Goal: Task Accomplishment & Management: Use online tool/utility

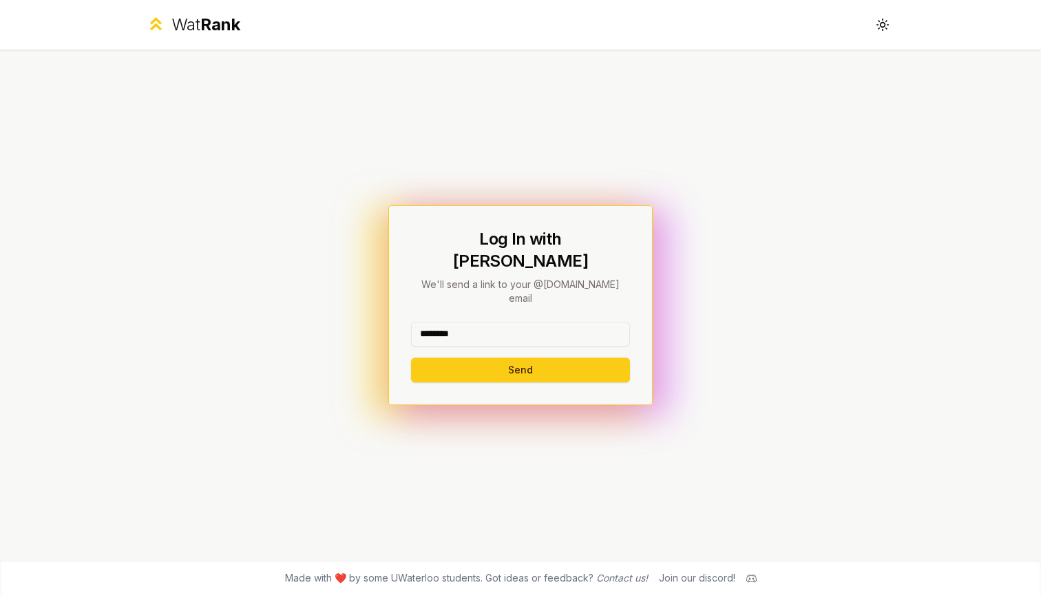
type input "********"
click at [478, 357] on button "Send" at bounding box center [520, 369] width 219 height 25
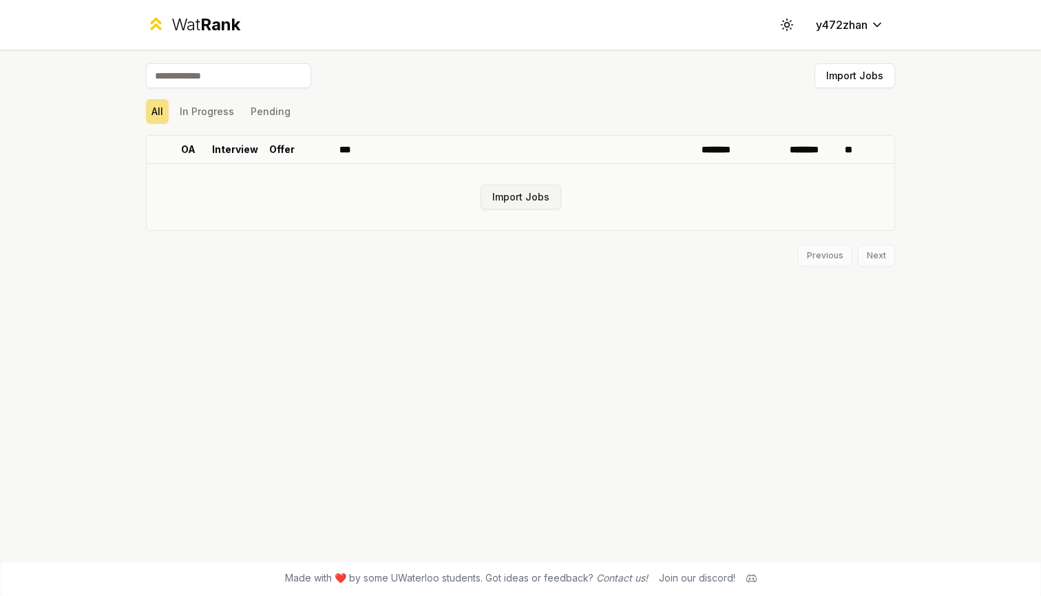
click at [501, 198] on button "Import Jobs" at bounding box center [521, 197] width 81 height 25
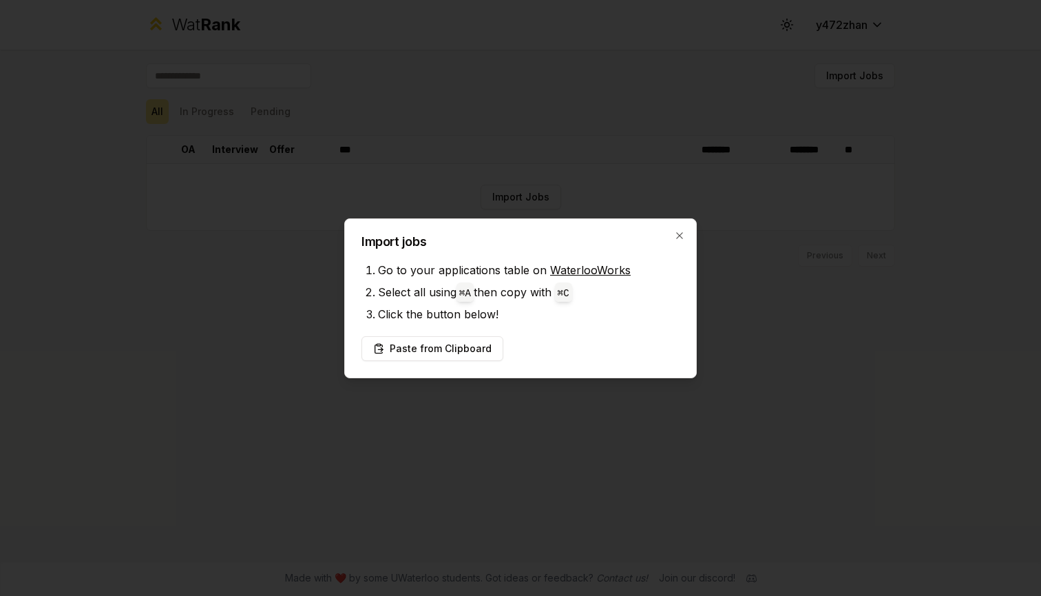
click at [565, 270] on link "WaterlooWorks" at bounding box center [590, 270] width 81 height 14
click at [460, 353] on button "Paste from Clipboard" at bounding box center [432, 348] width 142 height 25
click at [465, 341] on button "Paste from Clipboard" at bounding box center [432, 348] width 142 height 25
click at [678, 238] on icon "button" at bounding box center [679, 235] width 11 height 11
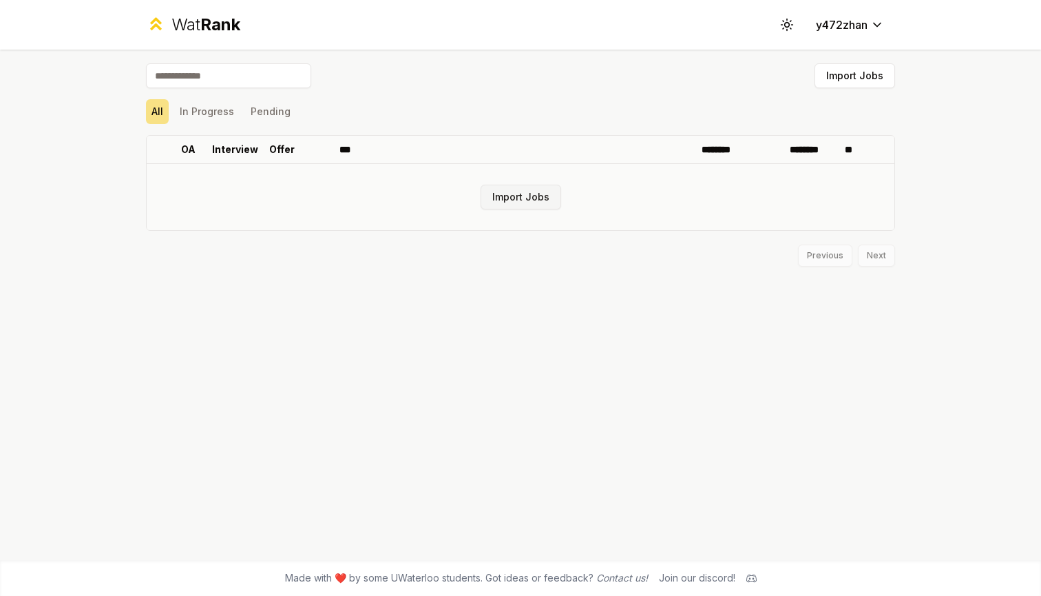
click at [530, 200] on button "Import Jobs" at bounding box center [521, 197] width 81 height 25
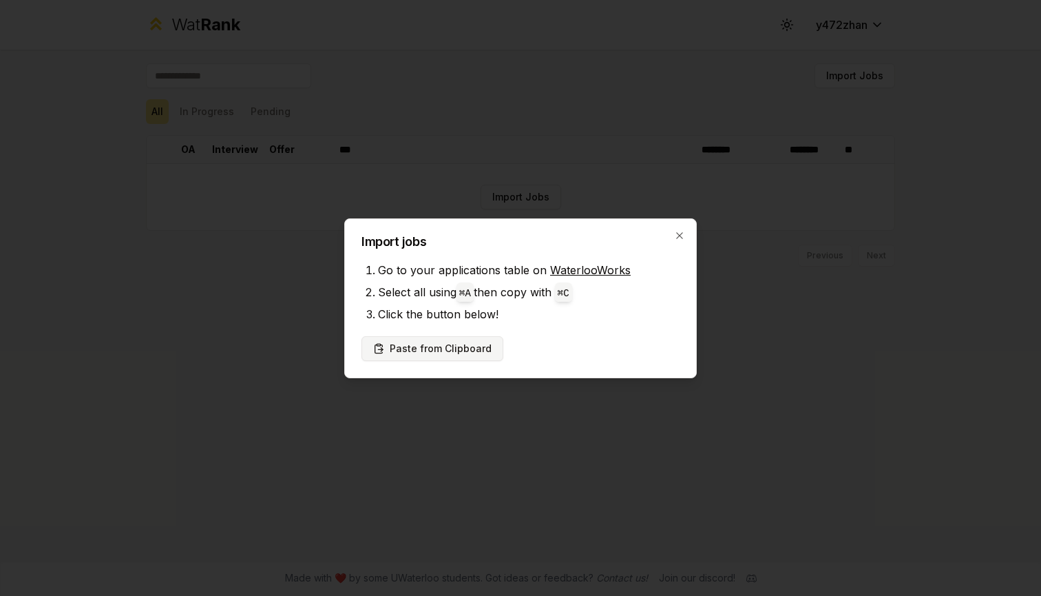
click at [465, 348] on button "Paste from Clipboard" at bounding box center [432, 348] width 142 height 25
click at [679, 227] on div "Import jobs Go to your applications table on WaterlooWorks Select all using ⌘ A…" at bounding box center [520, 298] width 352 height 160
click at [684, 234] on icon "button" at bounding box center [679, 235] width 11 height 11
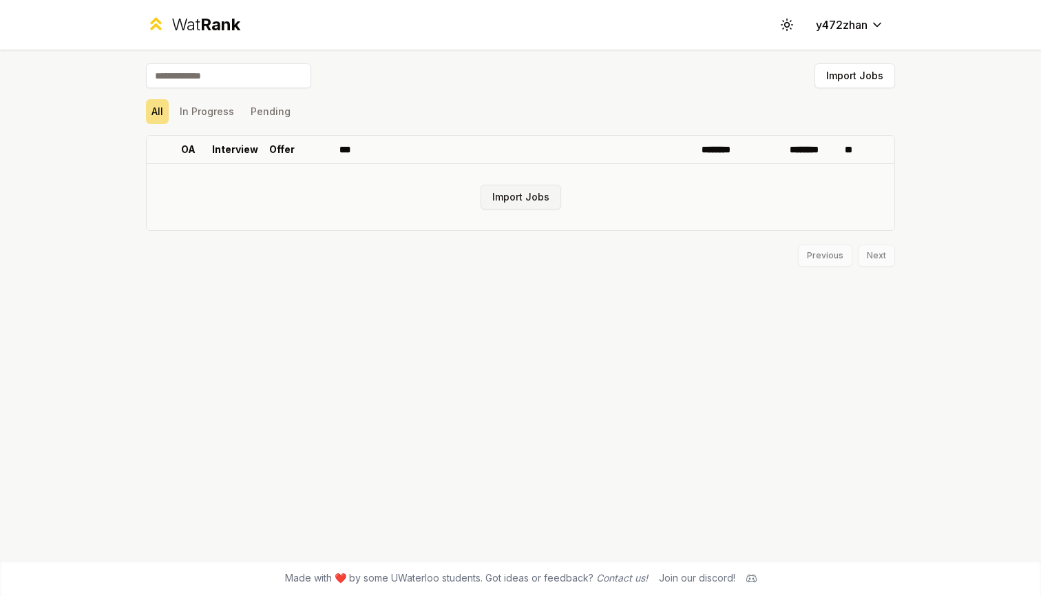
click at [520, 196] on button "Import Jobs" at bounding box center [521, 197] width 81 height 25
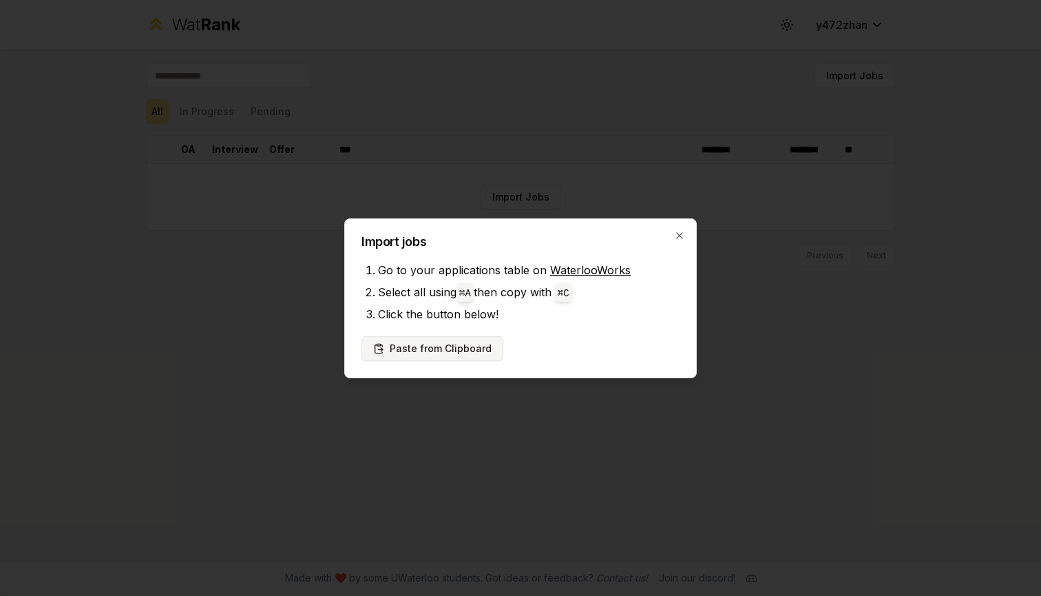
click at [468, 341] on button "Paste from Clipboard" at bounding box center [432, 348] width 142 height 25
click at [472, 351] on button "Paste from Clipboard" at bounding box center [432, 348] width 142 height 25
click at [683, 232] on icon "button" at bounding box center [679, 235] width 11 height 11
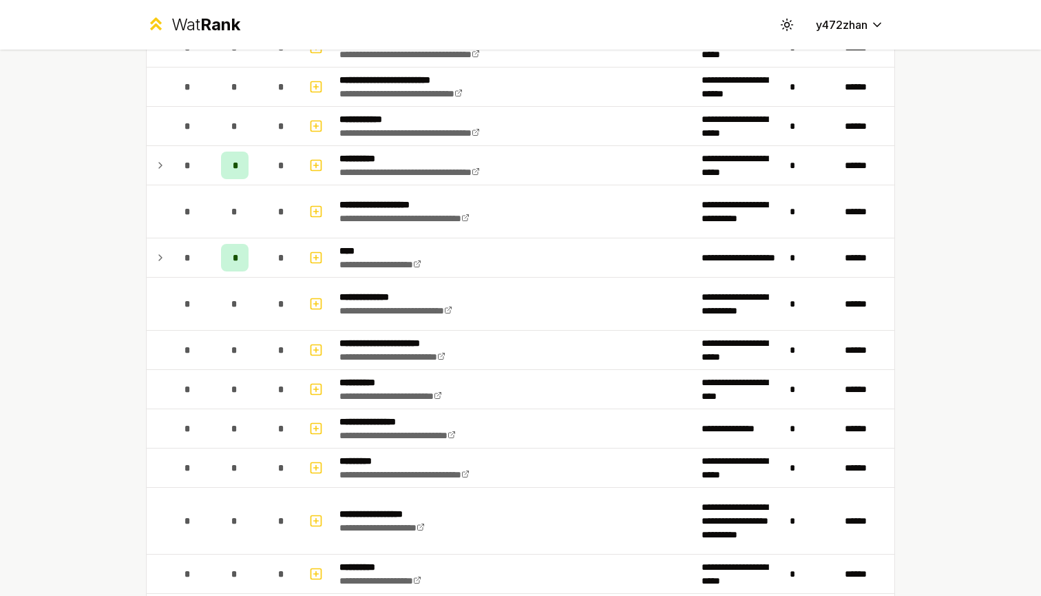
scroll to position [1107, 0]
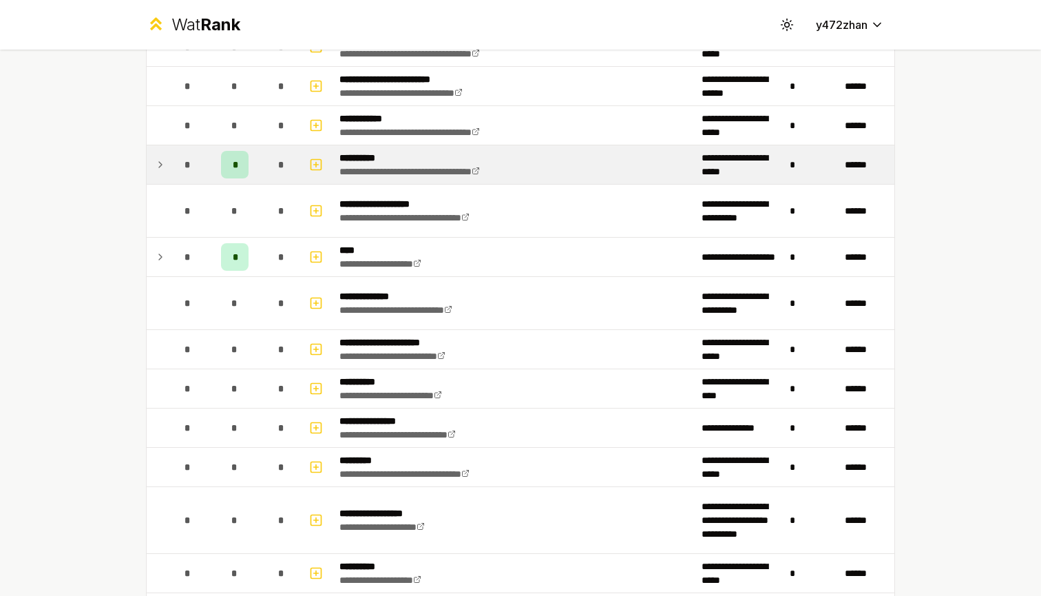
click at [235, 168] on span "*" at bounding box center [235, 165] width 4 height 14
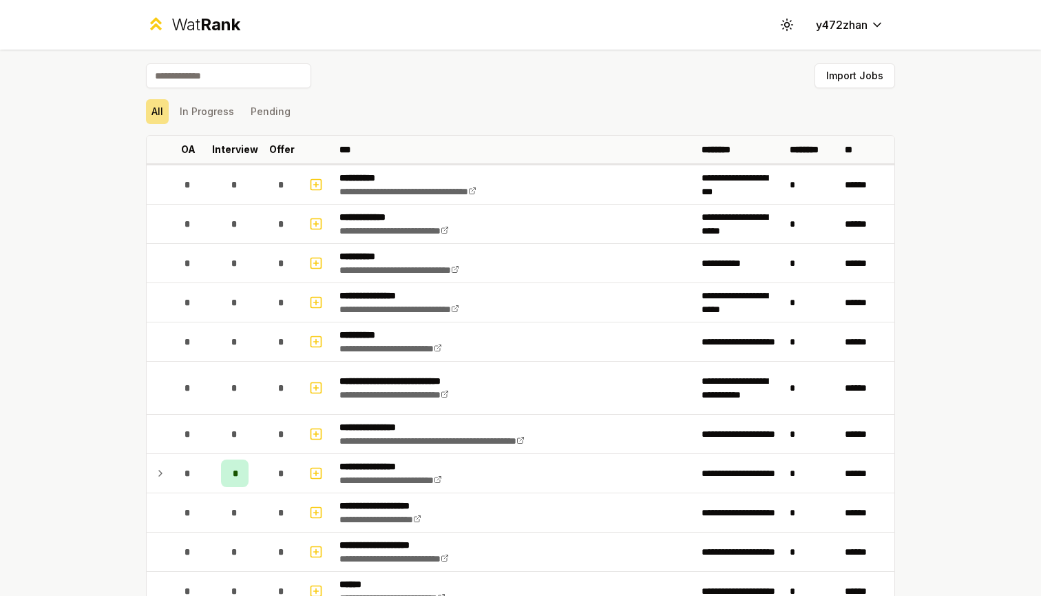
scroll to position [0, 0]
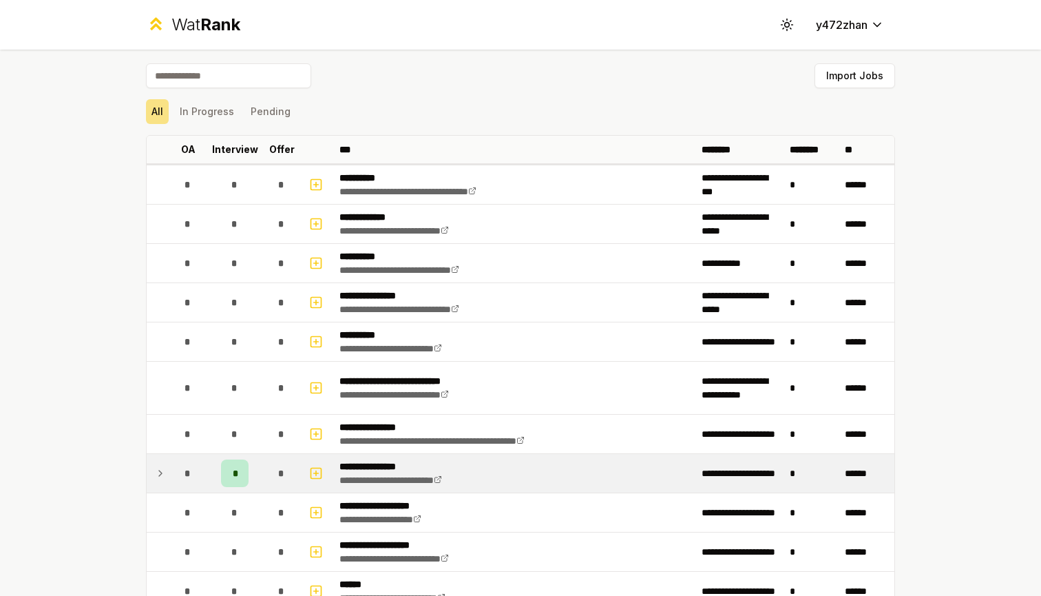
click at [260, 479] on td "*" at bounding box center [234, 473] width 55 height 39
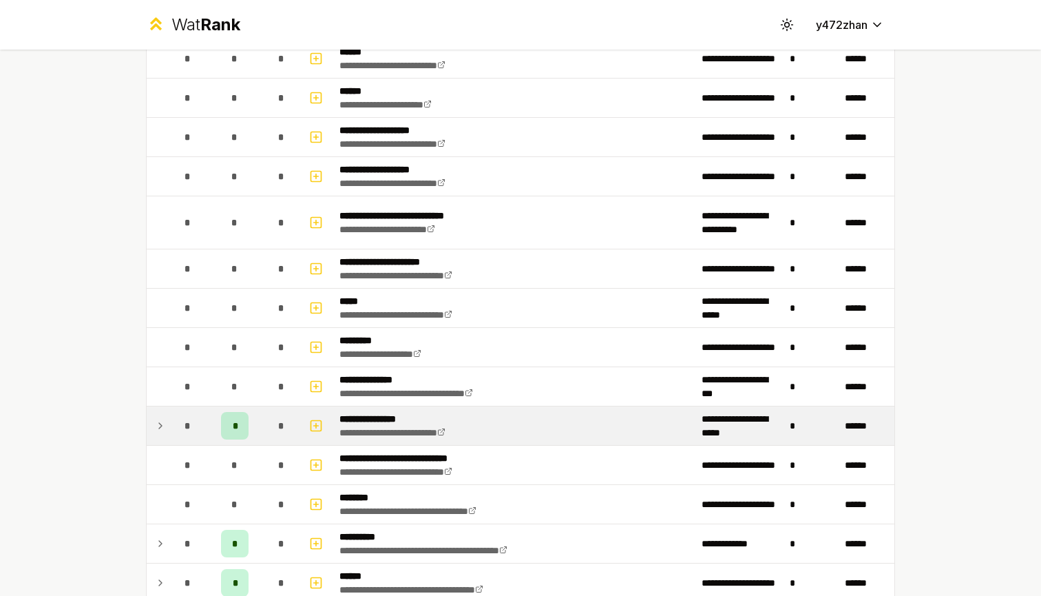
click at [291, 421] on div "*" at bounding box center [282, 426] width 28 height 28
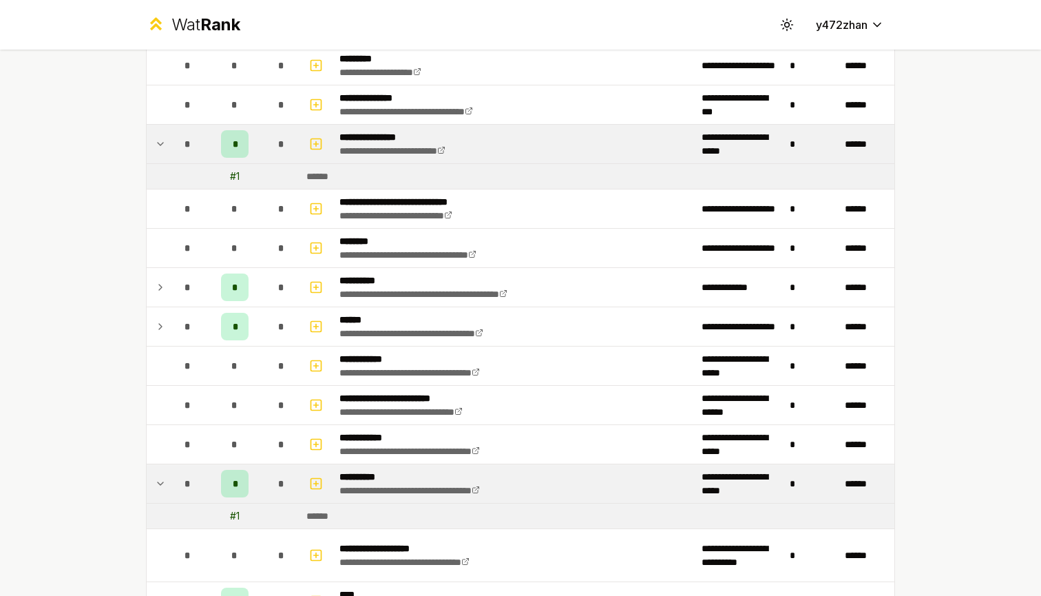
scroll to position [843, 0]
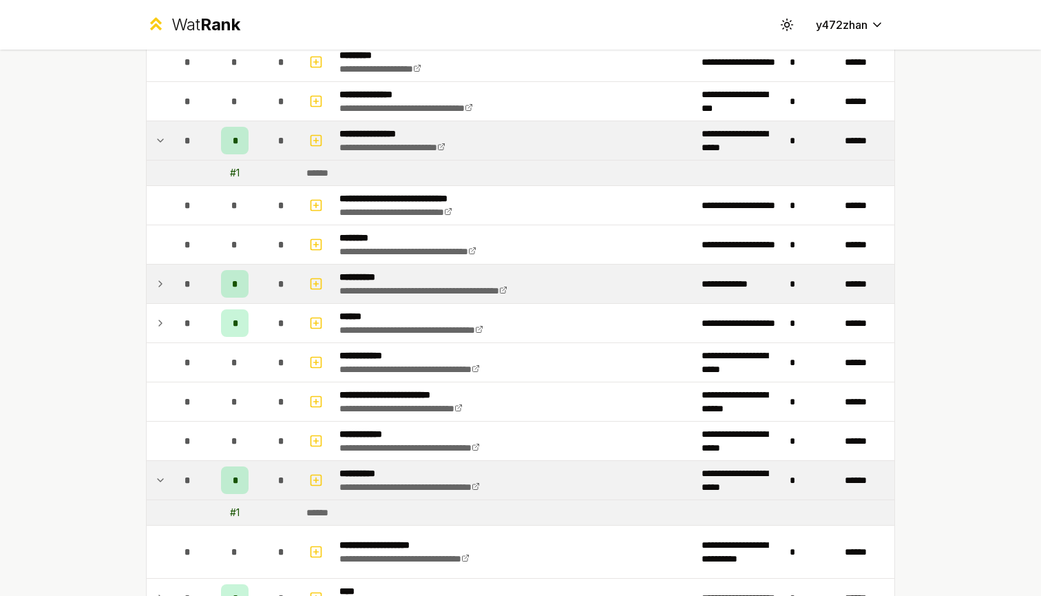
click at [347, 269] on td "**********" at bounding box center [515, 283] width 362 height 39
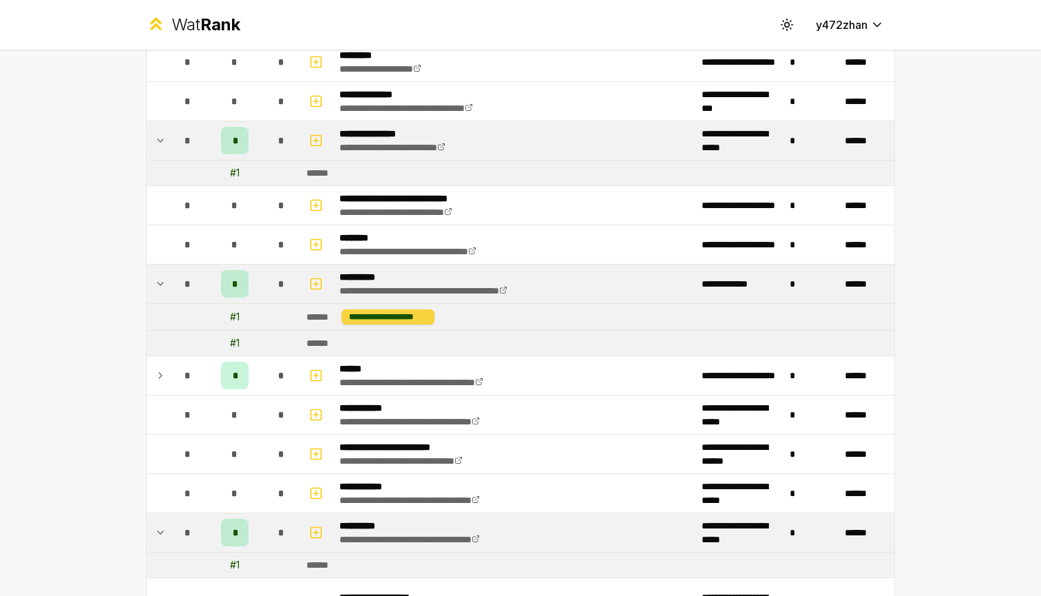
click at [363, 317] on div "**********" at bounding box center [387, 316] width 93 height 15
click at [386, 317] on div "**********" at bounding box center [387, 316] width 93 height 15
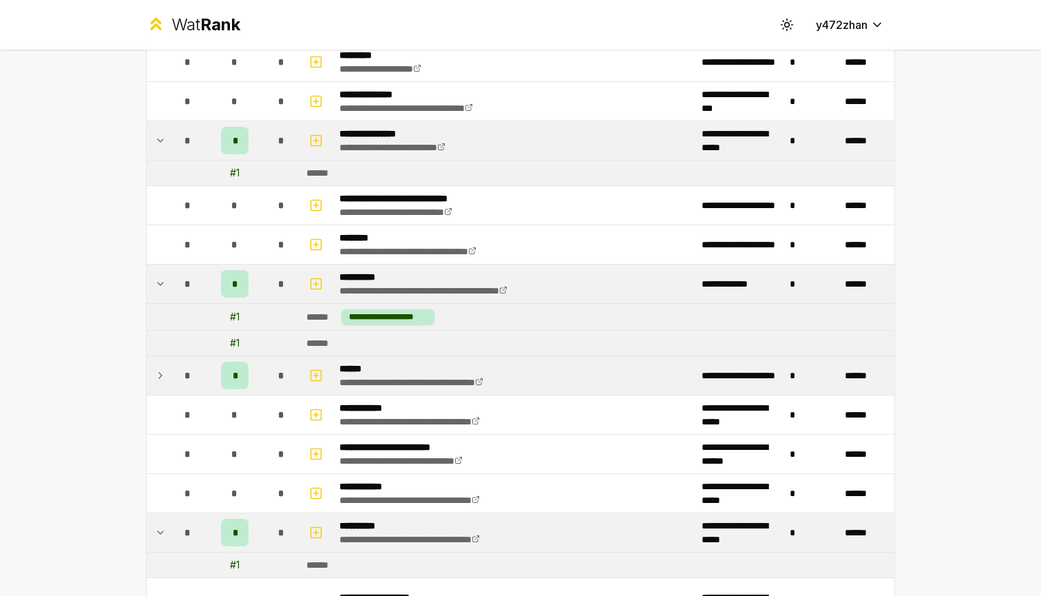
click at [383, 370] on p "******" at bounding box center [431, 368] width 184 height 14
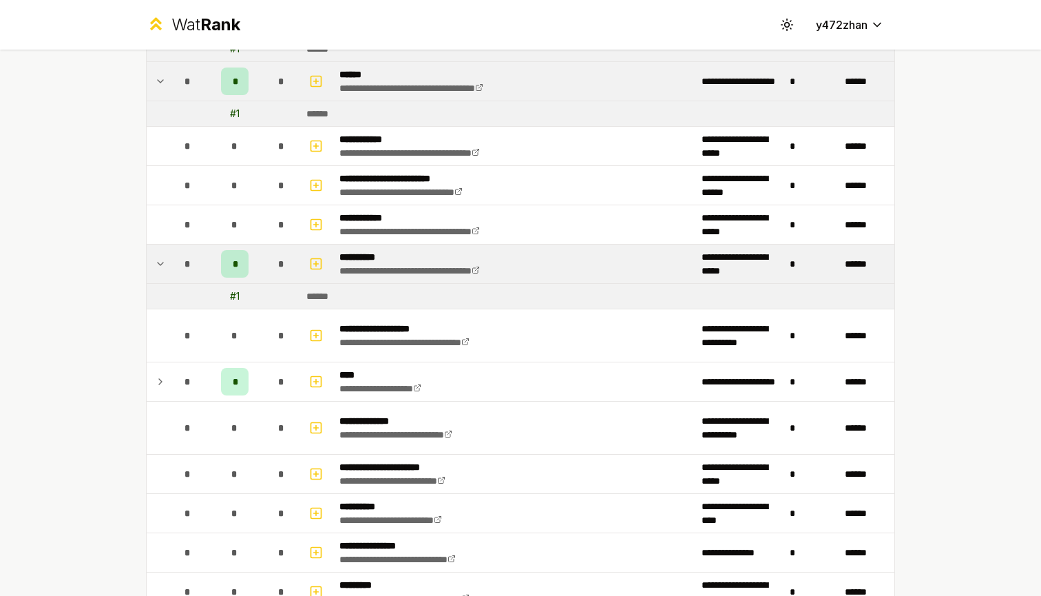
scroll to position [1147, 0]
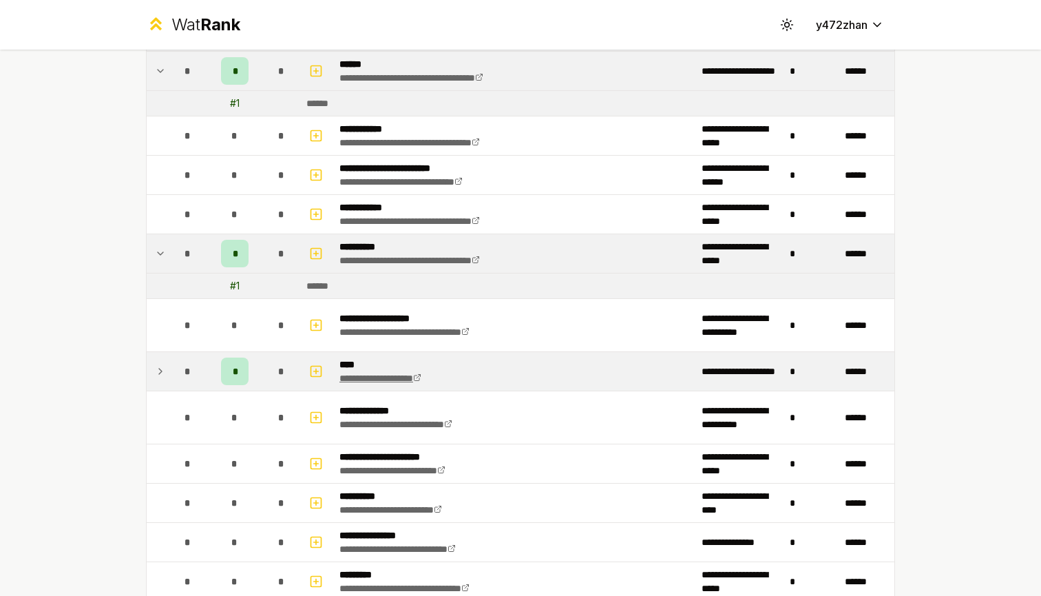
click at [390, 374] on link "**********" at bounding box center [380, 378] width 82 height 10
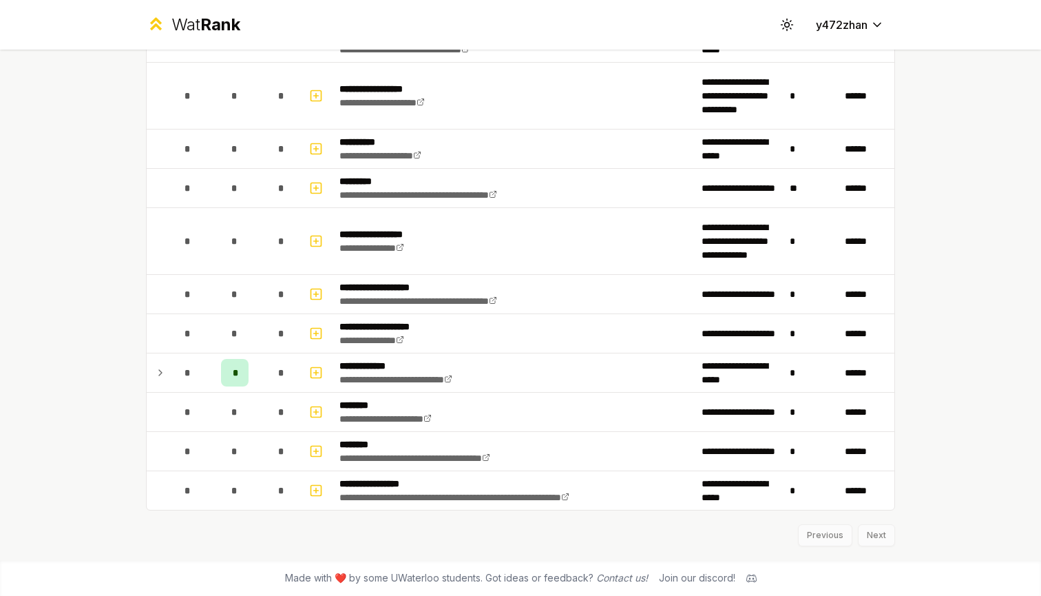
scroll to position [0, 0]
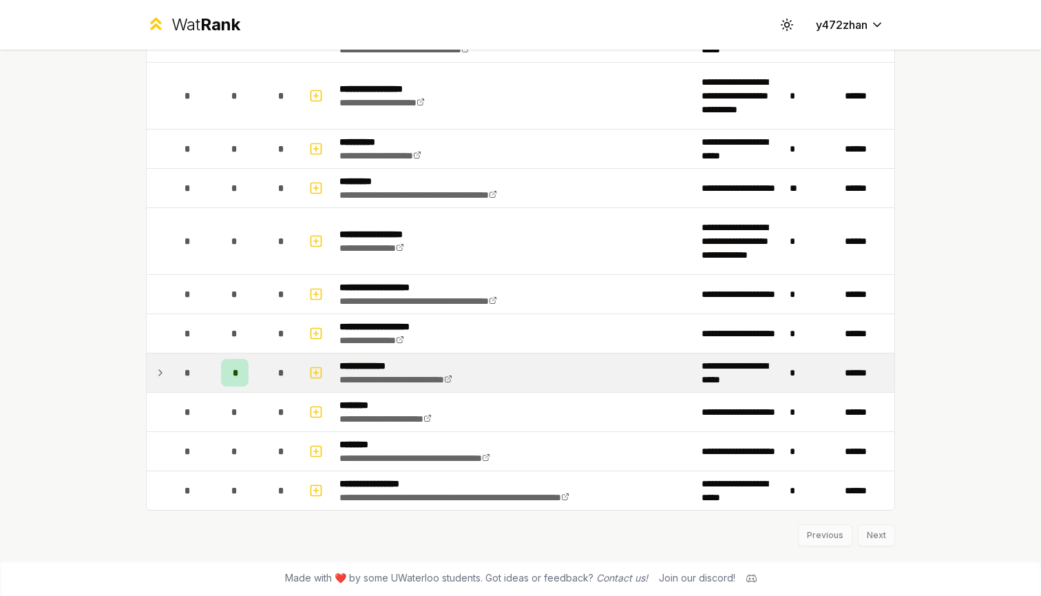
click at [176, 381] on div "*" at bounding box center [188, 373] width 28 height 28
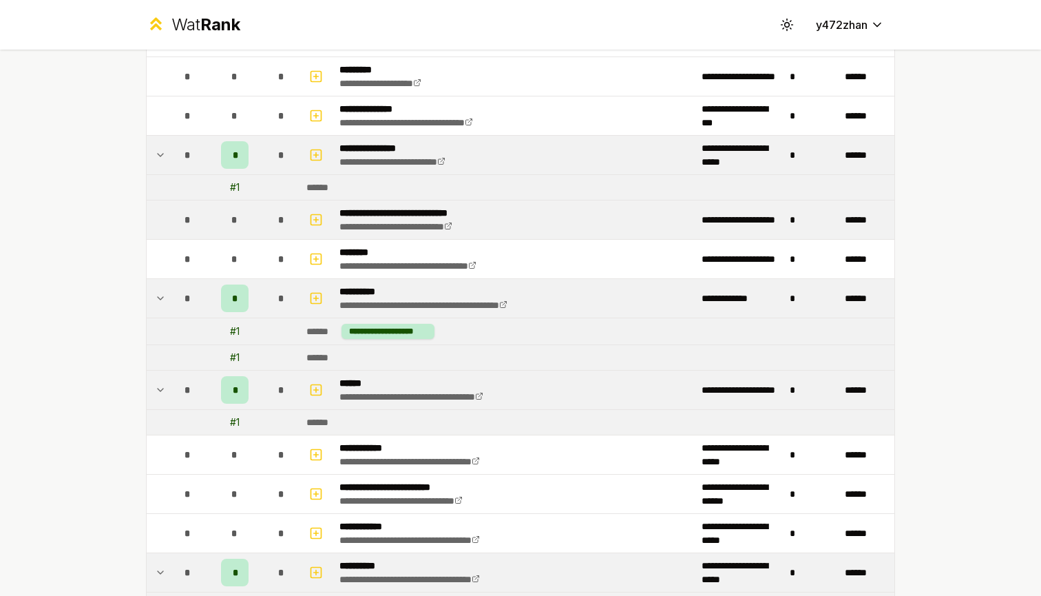
scroll to position [836, 0]
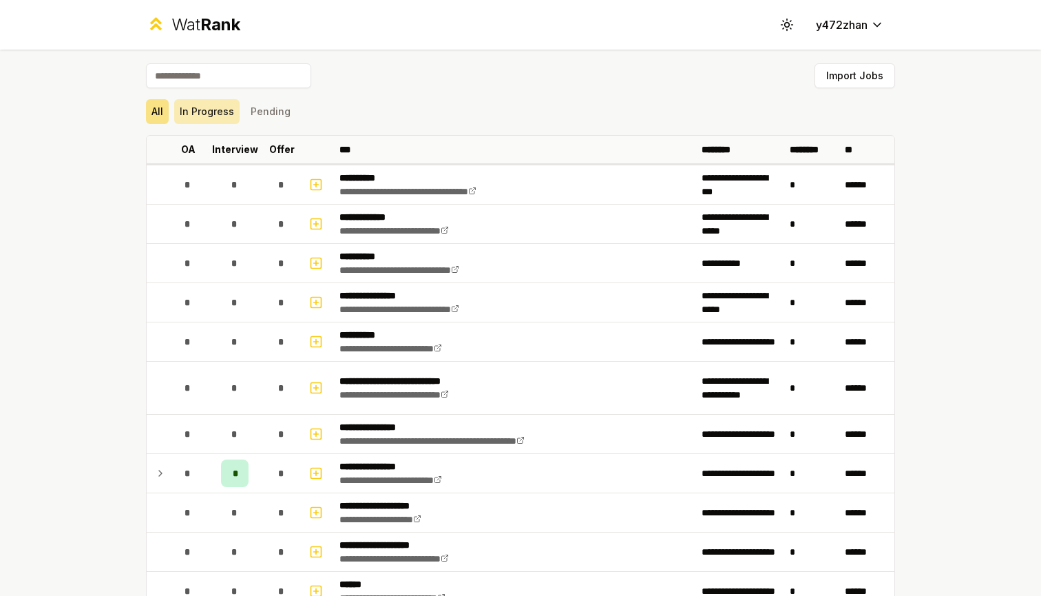
click at [189, 109] on button "In Progress" at bounding box center [206, 111] width 65 height 25
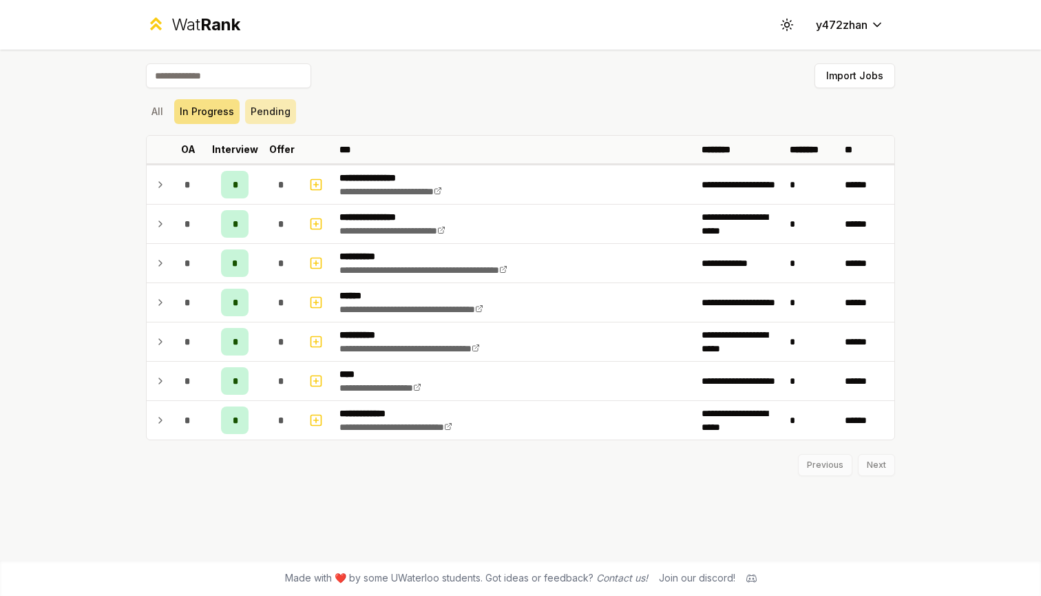
click at [262, 114] on button "Pending" at bounding box center [270, 111] width 51 height 25
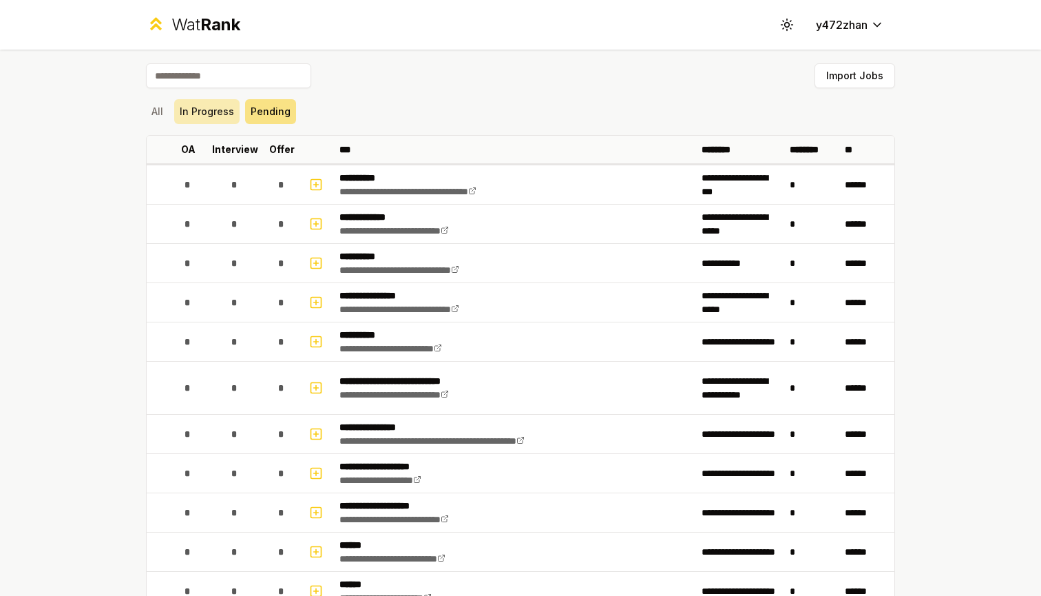
click at [220, 116] on button "In Progress" at bounding box center [206, 111] width 65 height 25
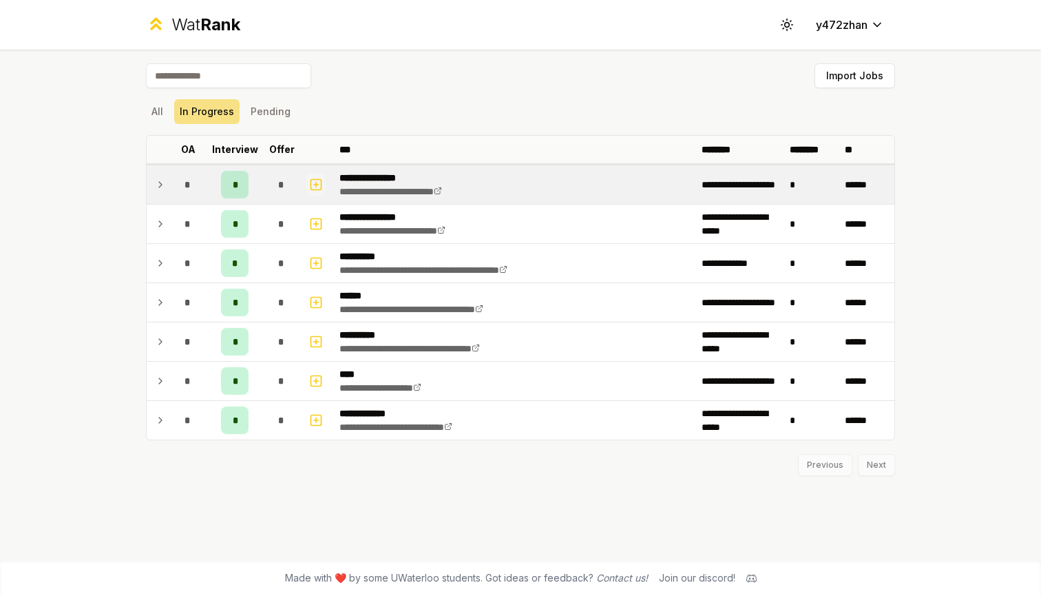
click at [316, 186] on icon "button" at bounding box center [316, 184] width 0 height 5
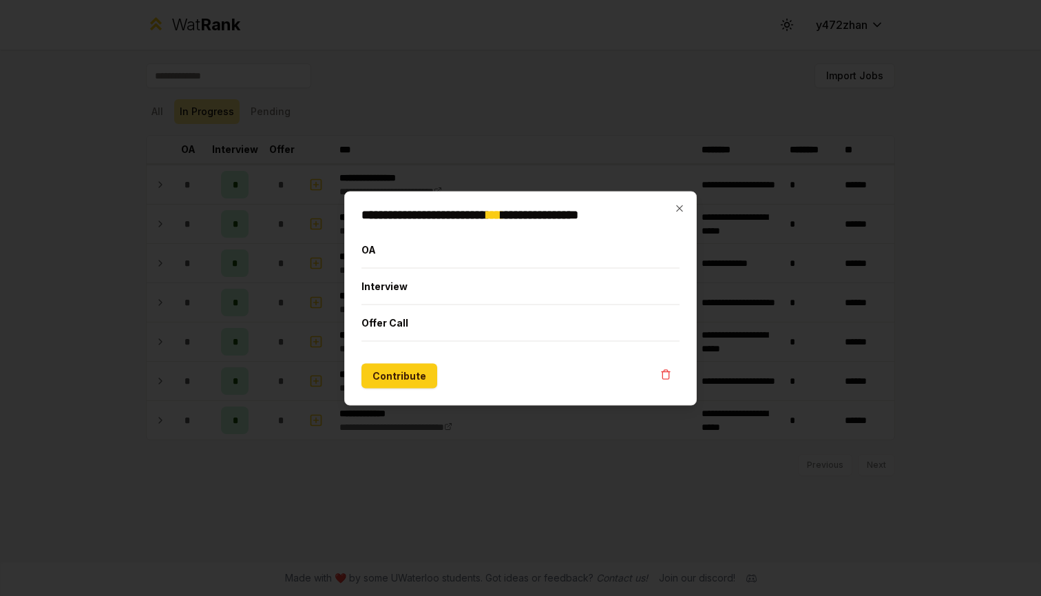
click at [671, 200] on div "**********" at bounding box center [520, 298] width 352 height 214
click at [678, 205] on icon "button" at bounding box center [679, 207] width 11 height 11
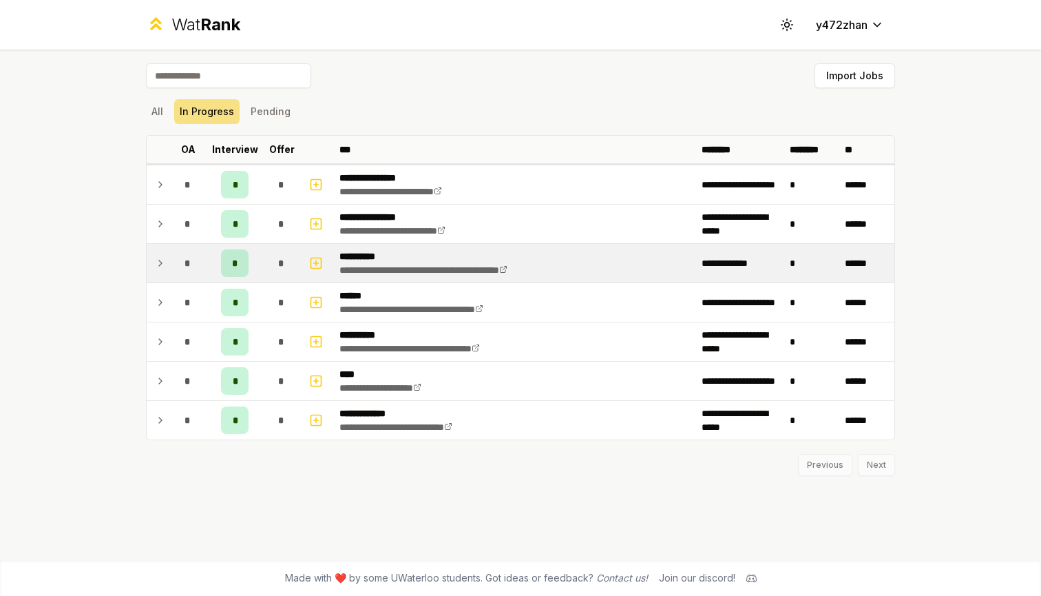
click at [236, 273] on div "*" at bounding box center [235, 263] width 28 height 28
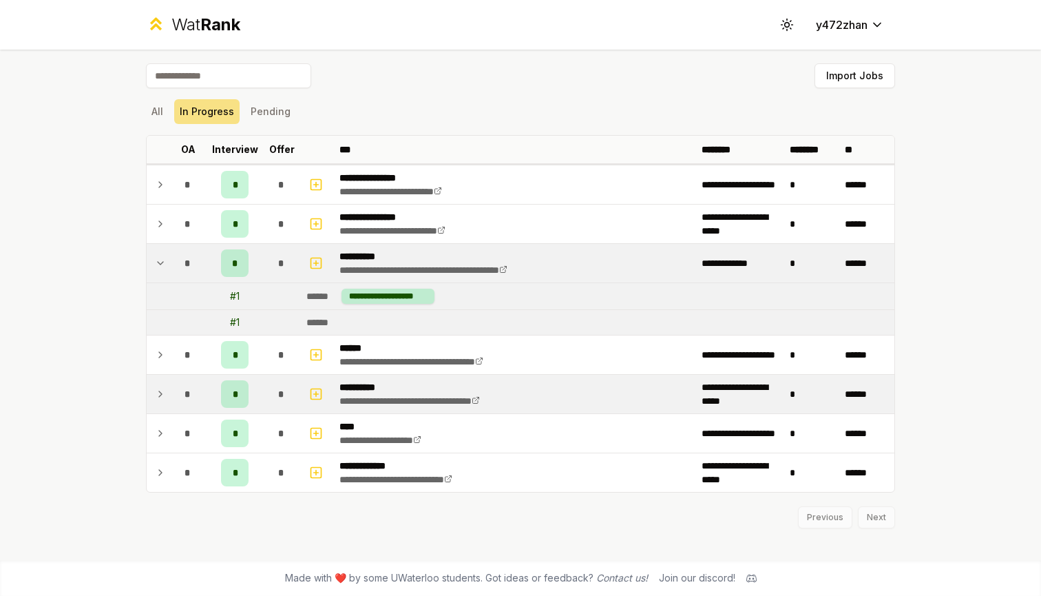
click at [372, 387] on p "**********" at bounding box center [429, 387] width 181 height 14
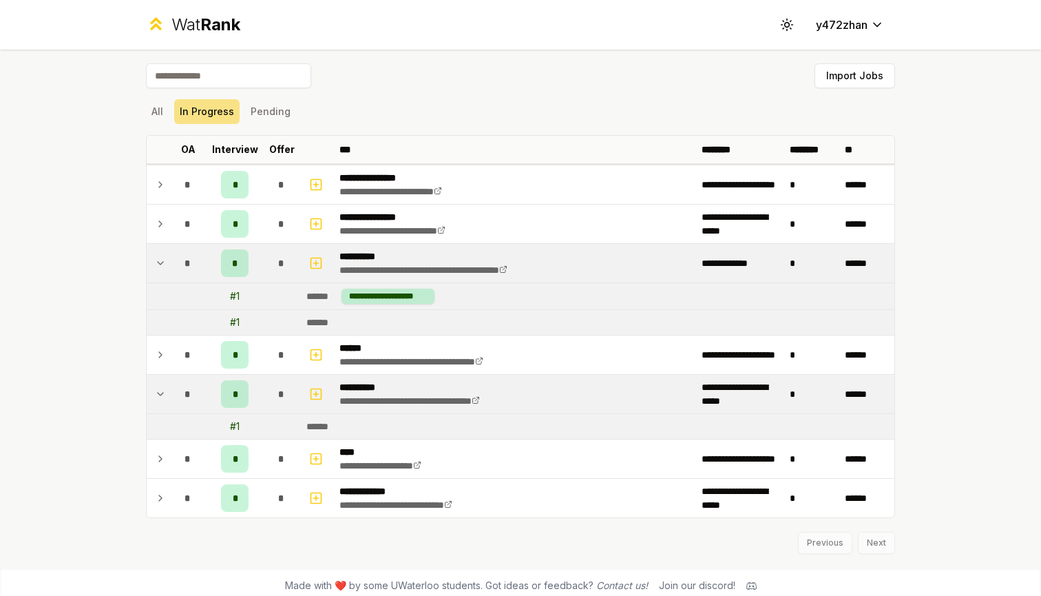
click at [236, 299] on div "# 1" at bounding box center [235, 296] width 10 height 14
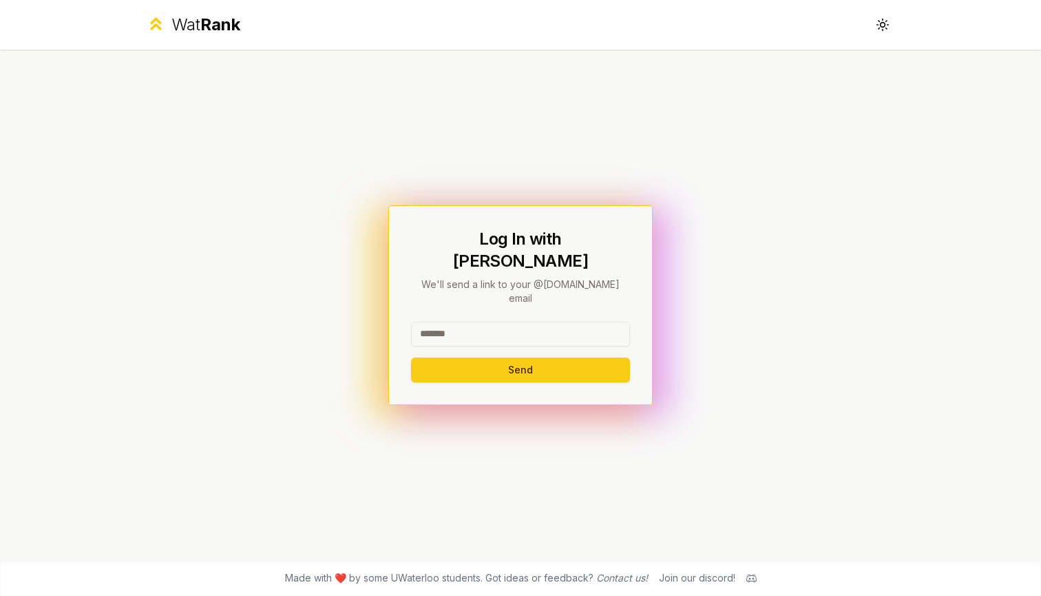
click at [585, 151] on div "Log In with WatIAM We'll send a link to your @[DOMAIN_NAME] email Send" at bounding box center [520, 305] width 793 height 510
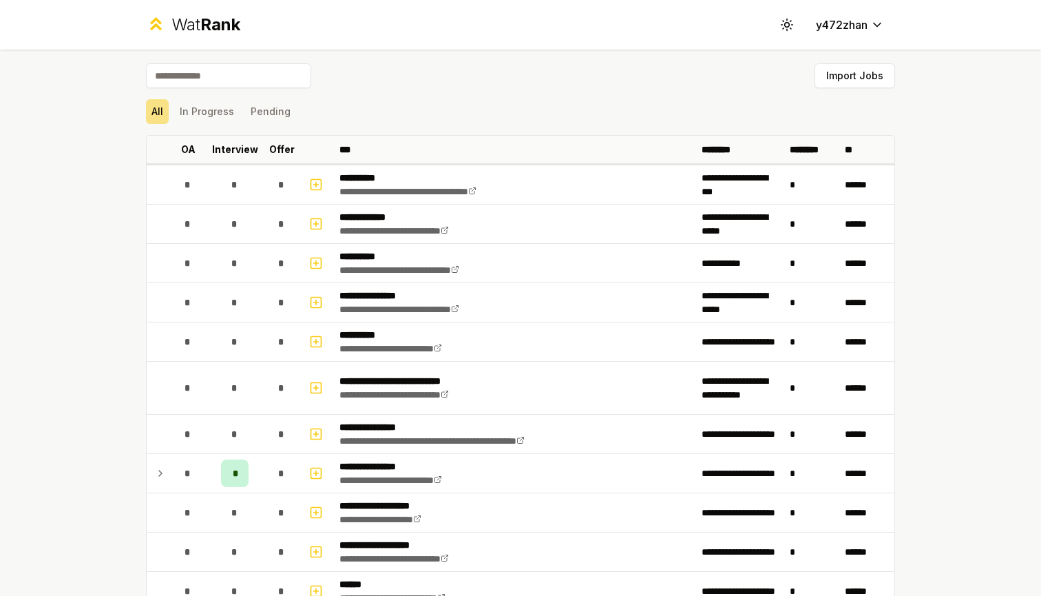
click at [648, 98] on div "All In Progress Pending" at bounding box center [520, 112] width 749 height 36
